Goal: Find specific page/section: Find specific page/section

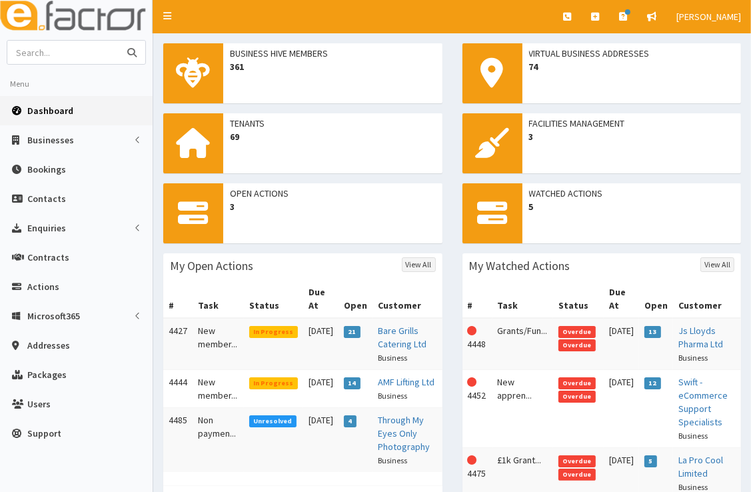
click at [59, 60] on input "text" at bounding box center [63, 52] width 112 height 23
type input "[PERSON_NAME] executive travel"
click at [119, 41] on button "submit" at bounding box center [132, 52] width 27 height 23
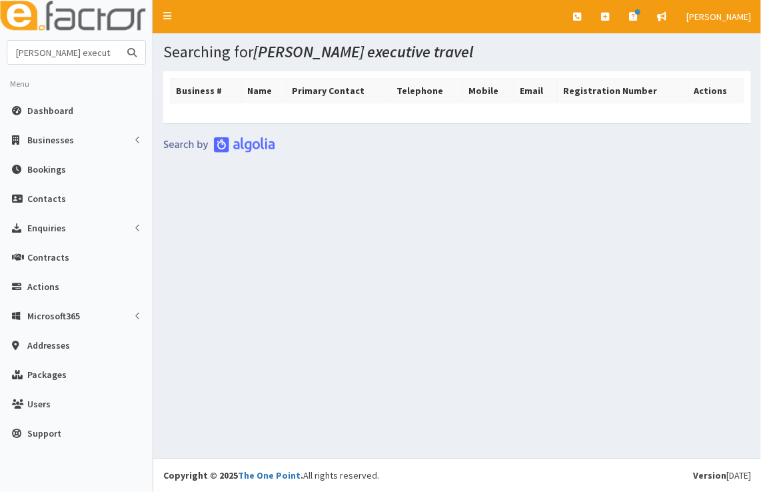
drag, startPoint x: 104, startPoint y: 53, endPoint x: 3, endPoint y: 56, distance: 101.3
click at [3, 56] on section "[PERSON_NAME] executive travel Menu Dashboard Businesses Businesses Sectors Boo…" at bounding box center [76, 247] width 153 height 414
type input "executive travel"
click at [119, 41] on button "submit" at bounding box center [132, 52] width 27 height 23
drag, startPoint x: 85, startPoint y: 56, endPoint x: -3, endPoint y: 55, distance: 88.0
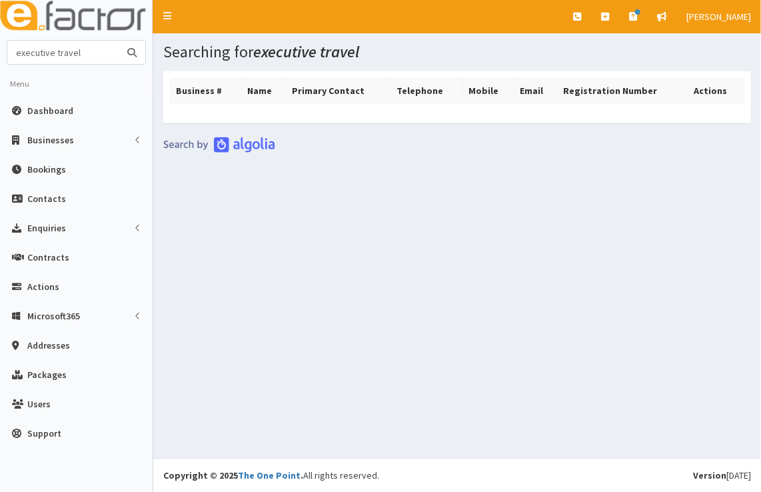
click at [0, 55] on html "E Toggle navigation Quick Create Create Business Create Booking" at bounding box center [380, 246] width 761 height 492
type input "[PERSON_NAME]"
click at [119, 41] on button "submit" at bounding box center [132, 52] width 27 height 23
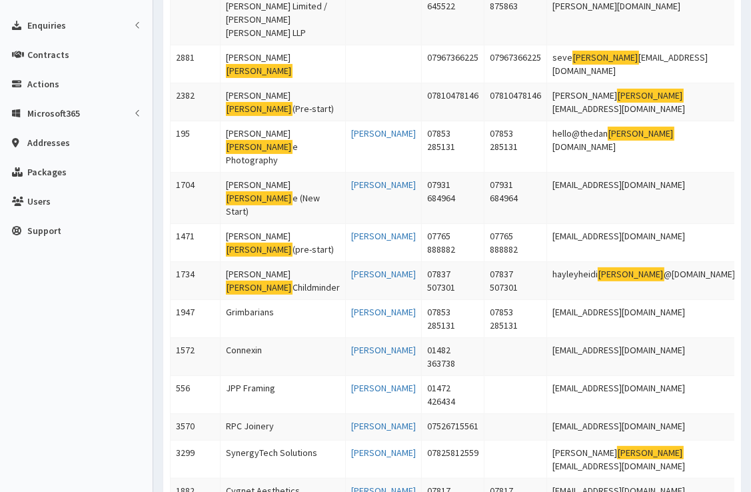
scroll to position [1, 0]
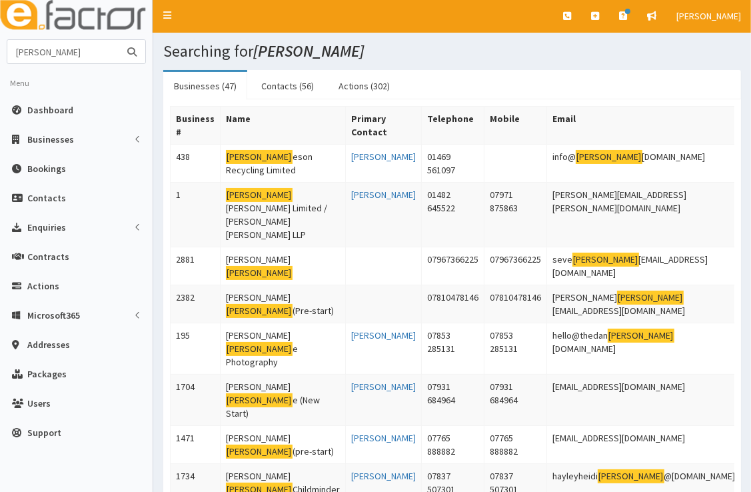
click at [16, 56] on input "Clark" at bounding box center [63, 51] width 112 height 23
type input "steven Clark"
click at [119, 40] on button "submit" at bounding box center [132, 51] width 27 height 23
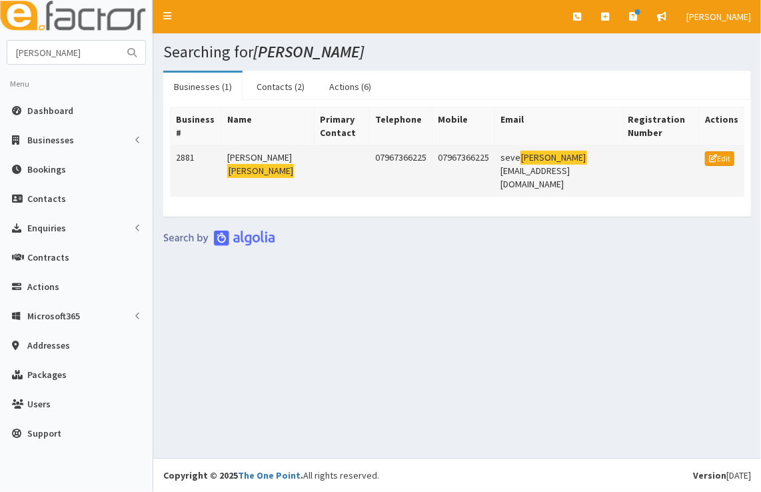
click at [247, 145] on td "[PERSON_NAME]" at bounding box center [268, 170] width 93 height 51
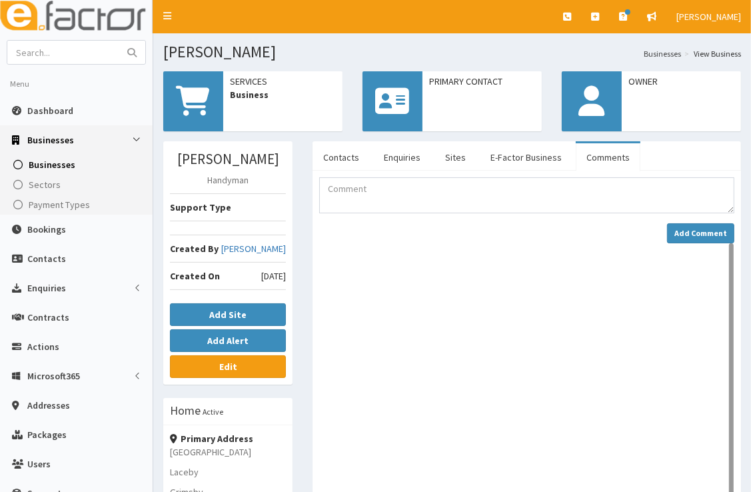
click at [247, 97] on span "Business" at bounding box center [283, 94] width 106 height 13
click at [255, 98] on span "Business" at bounding box center [283, 94] width 106 height 13
